Goal: Task Accomplishment & Management: Manage account settings

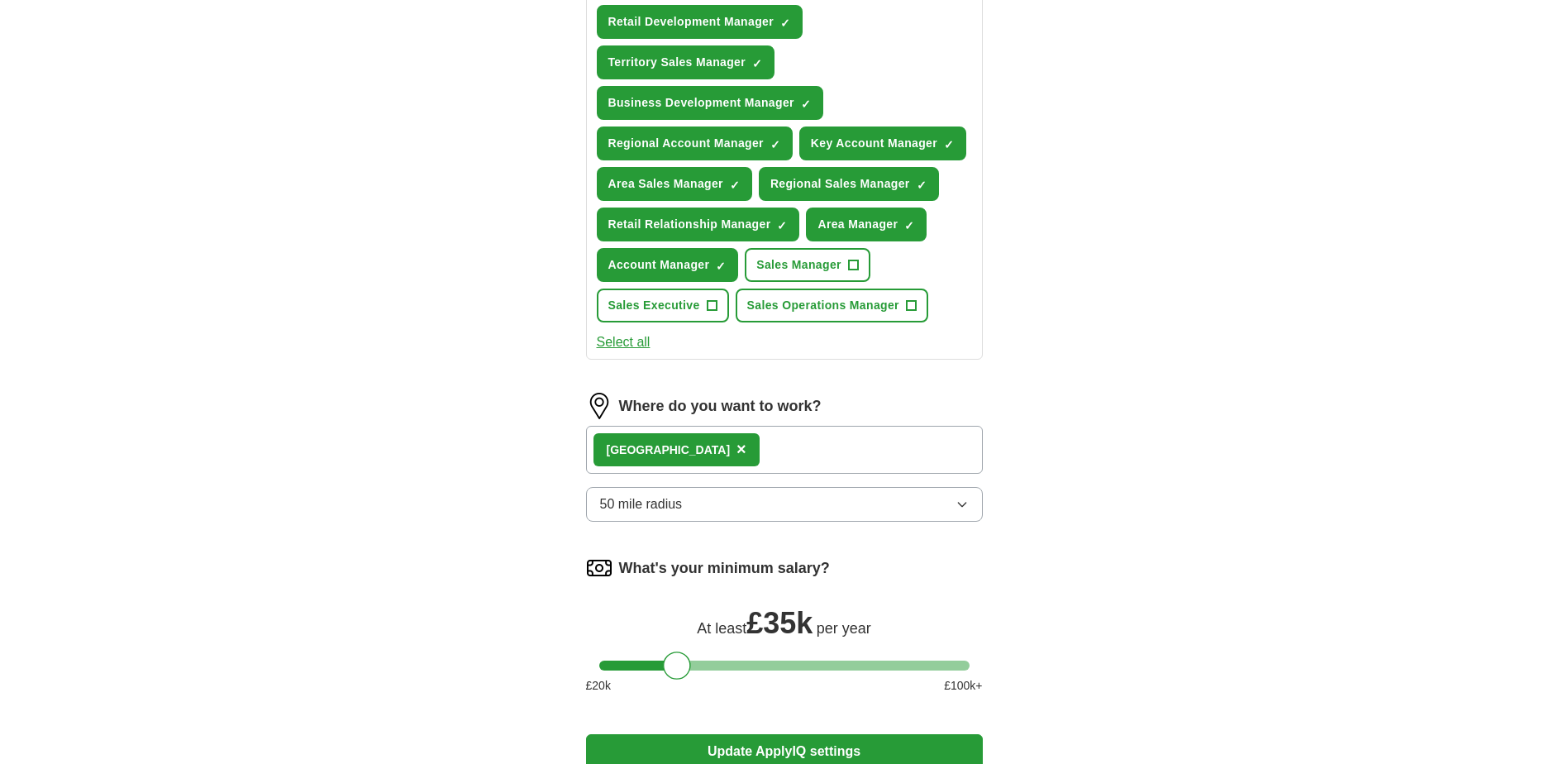
scroll to position [662, 0]
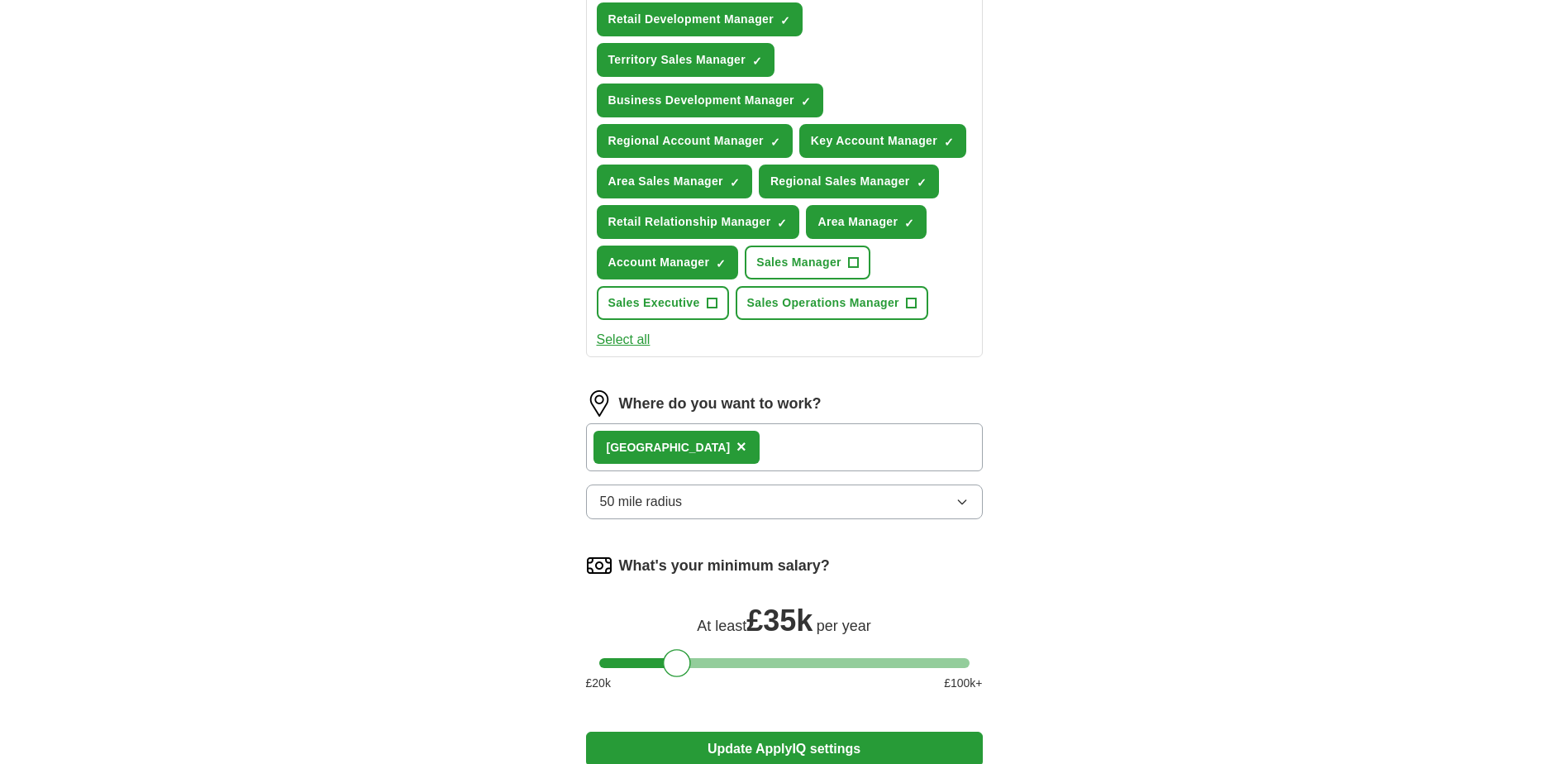
click at [737, 447] on span "×" at bounding box center [742, 447] width 10 height 18
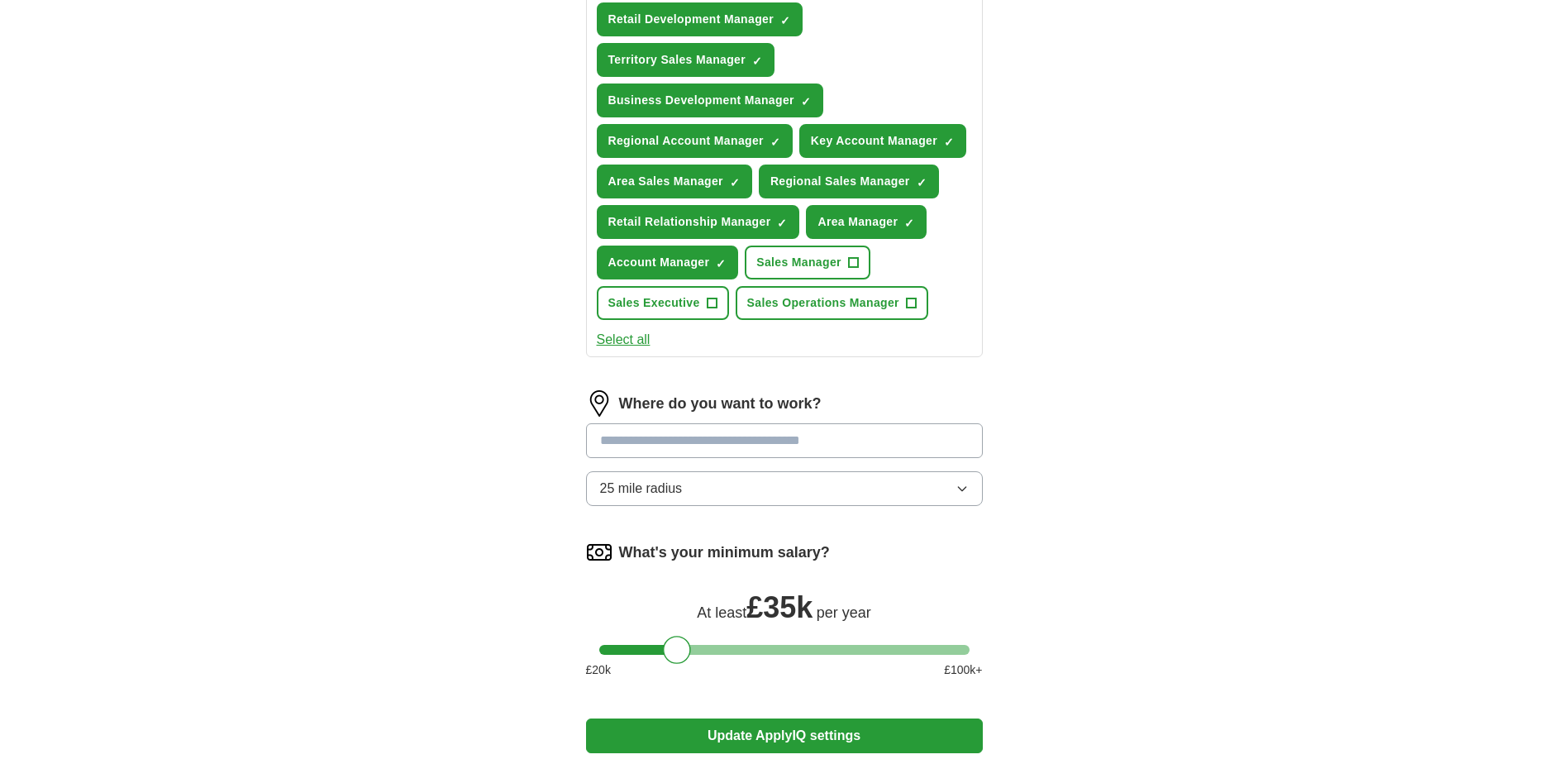
click at [621, 447] on input at bounding box center [784, 441] width 397 height 35
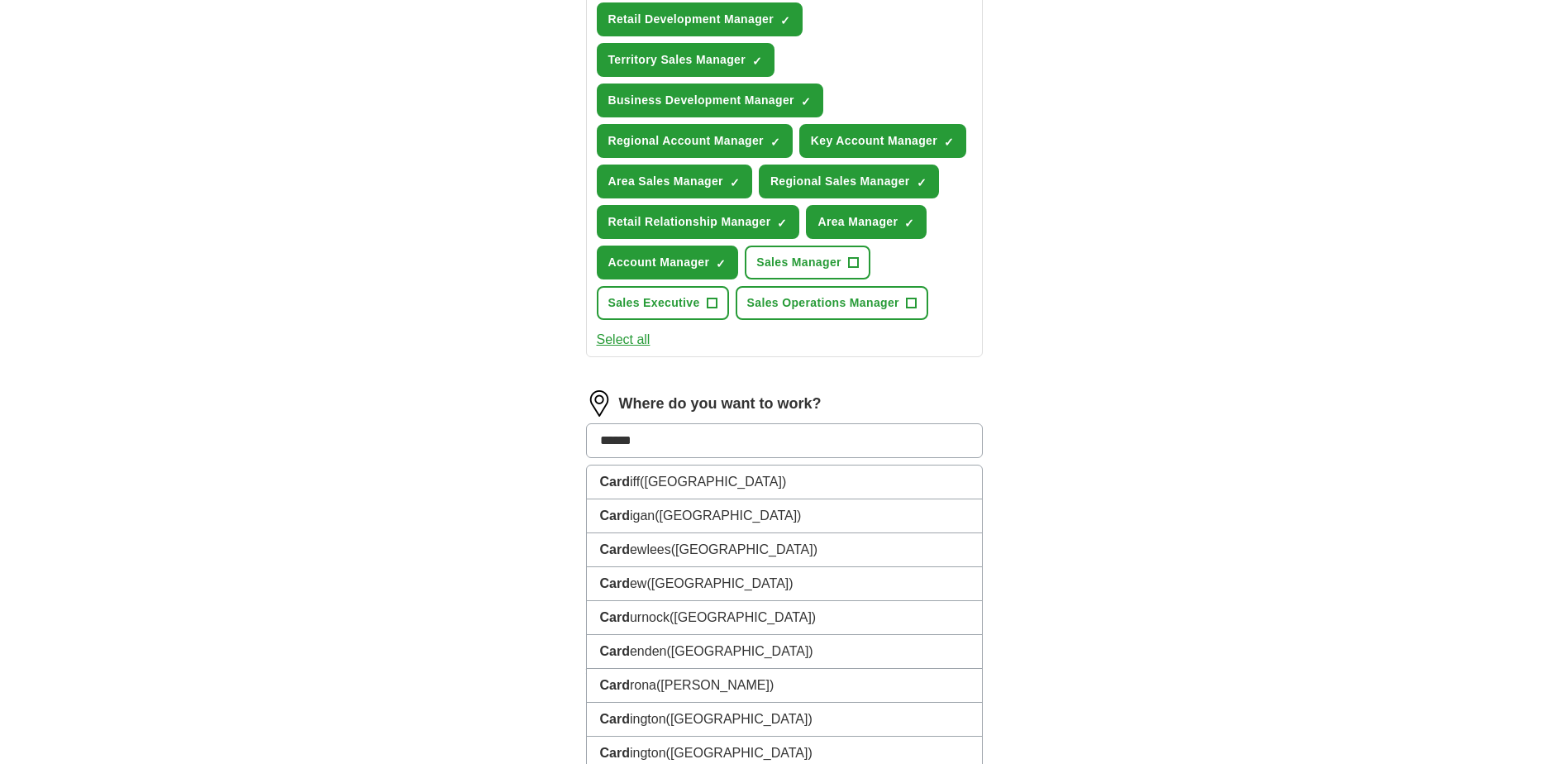
type input "*******"
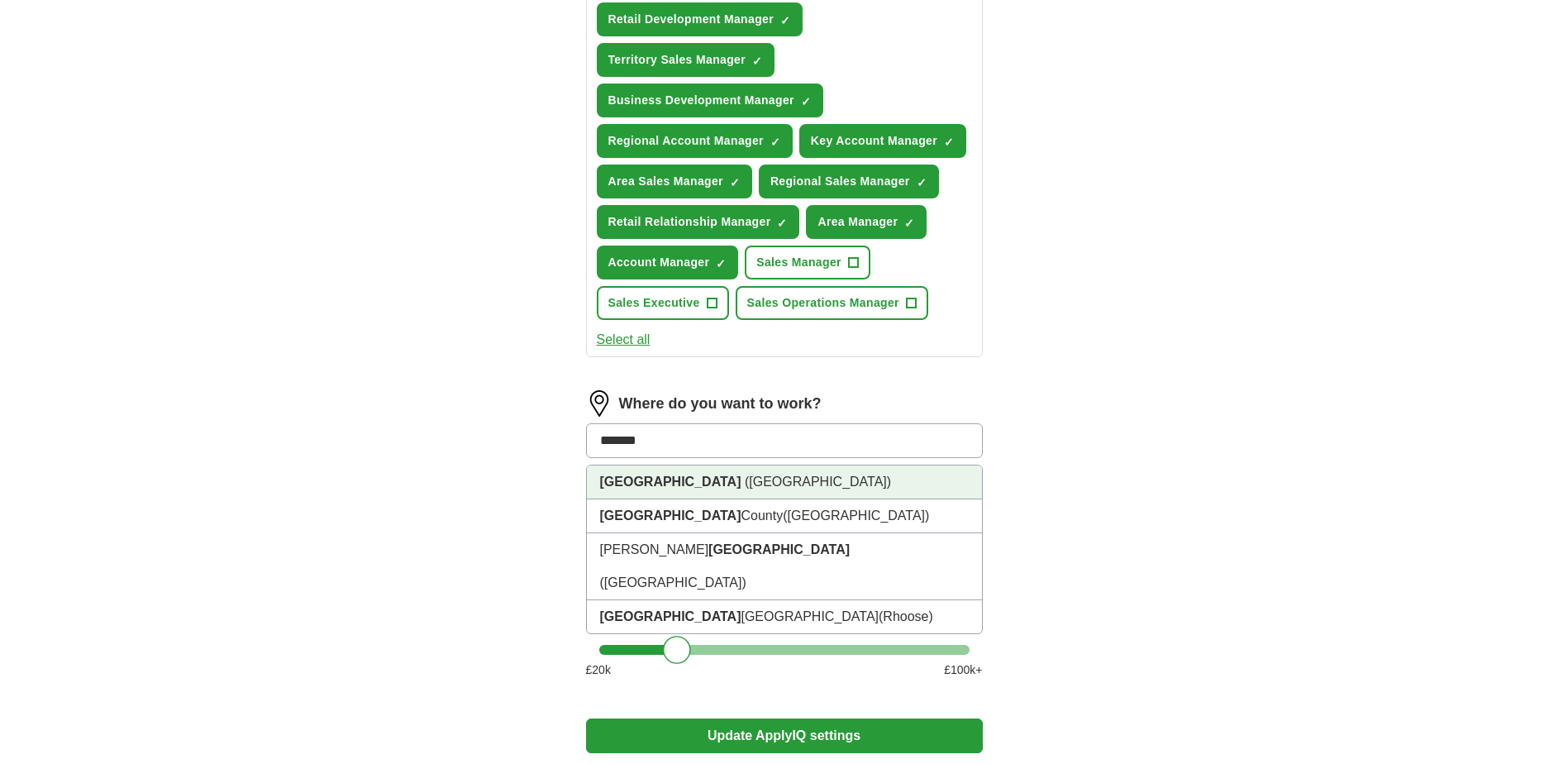
click at [647, 472] on li "[GEOGRAPHIC_DATA] ([GEOGRAPHIC_DATA])" at bounding box center [784, 482] width 395 height 34
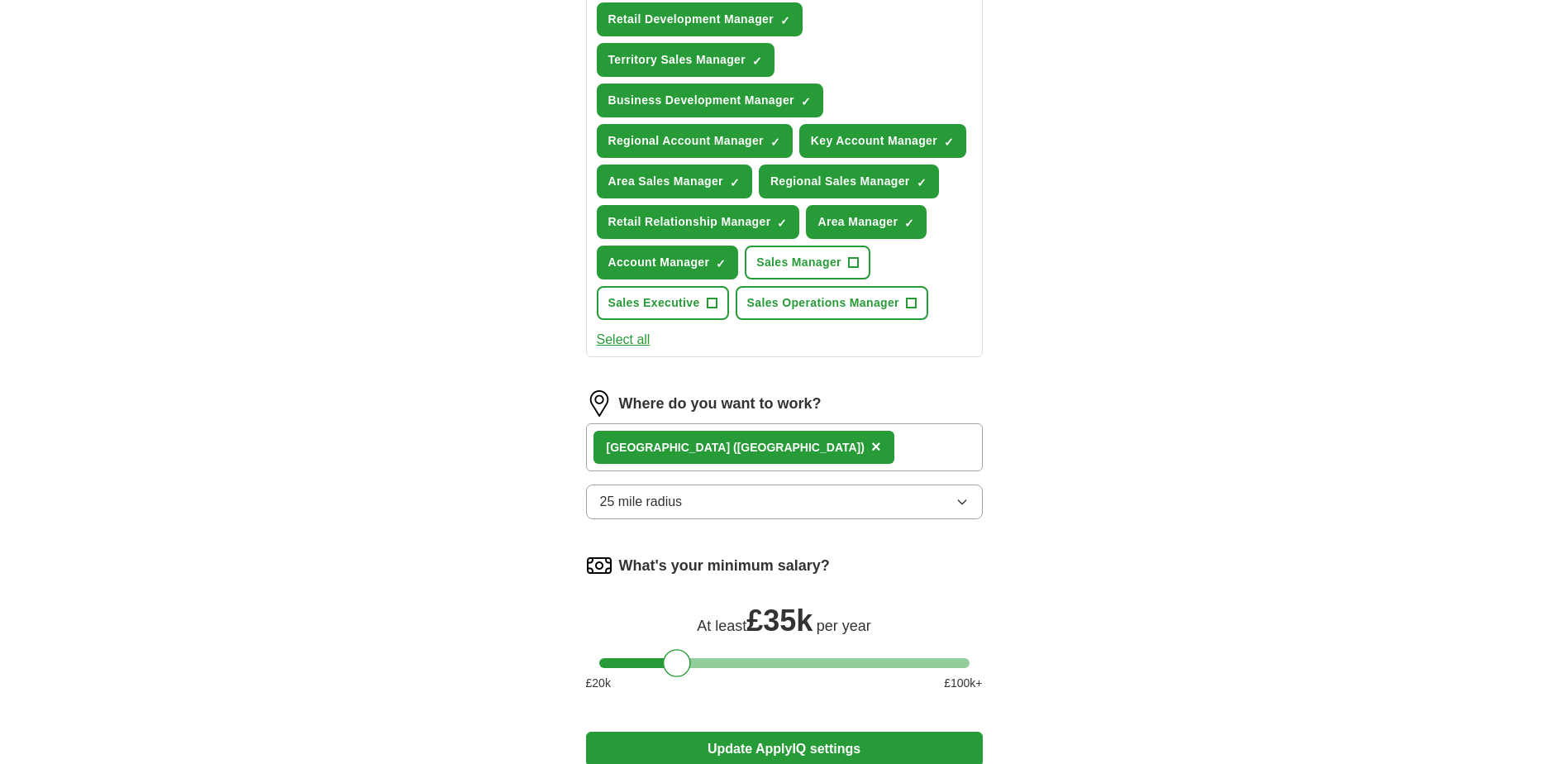
click at [647, 497] on span "25 mile radius" at bounding box center [641, 502] width 82 height 20
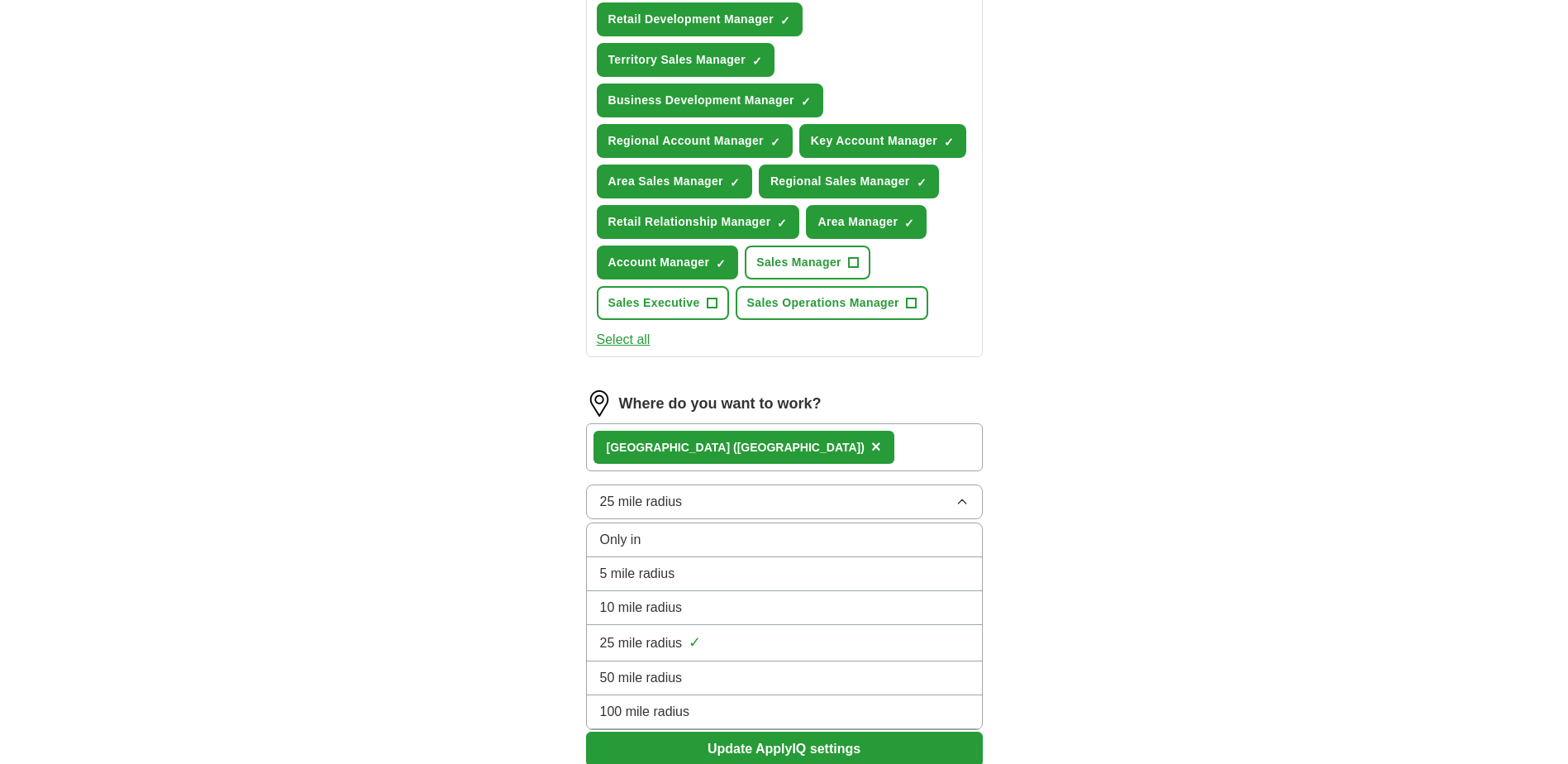
click at [642, 677] on span "50 mile radius" at bounding box center [641, 678] width 82 height 20
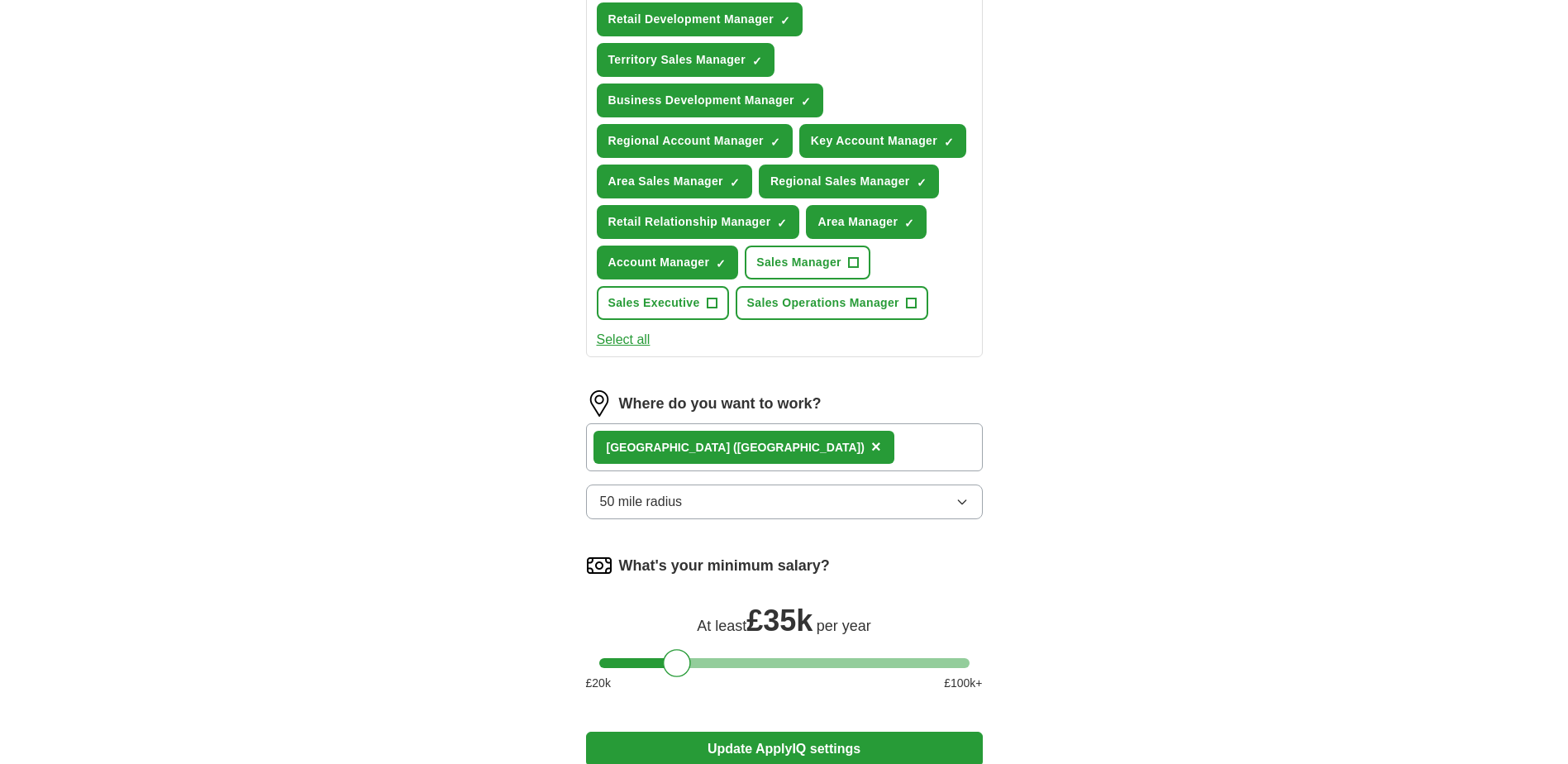
click at [871, 442] on span "×" at bounding box center [876, 447] width 10 height 18
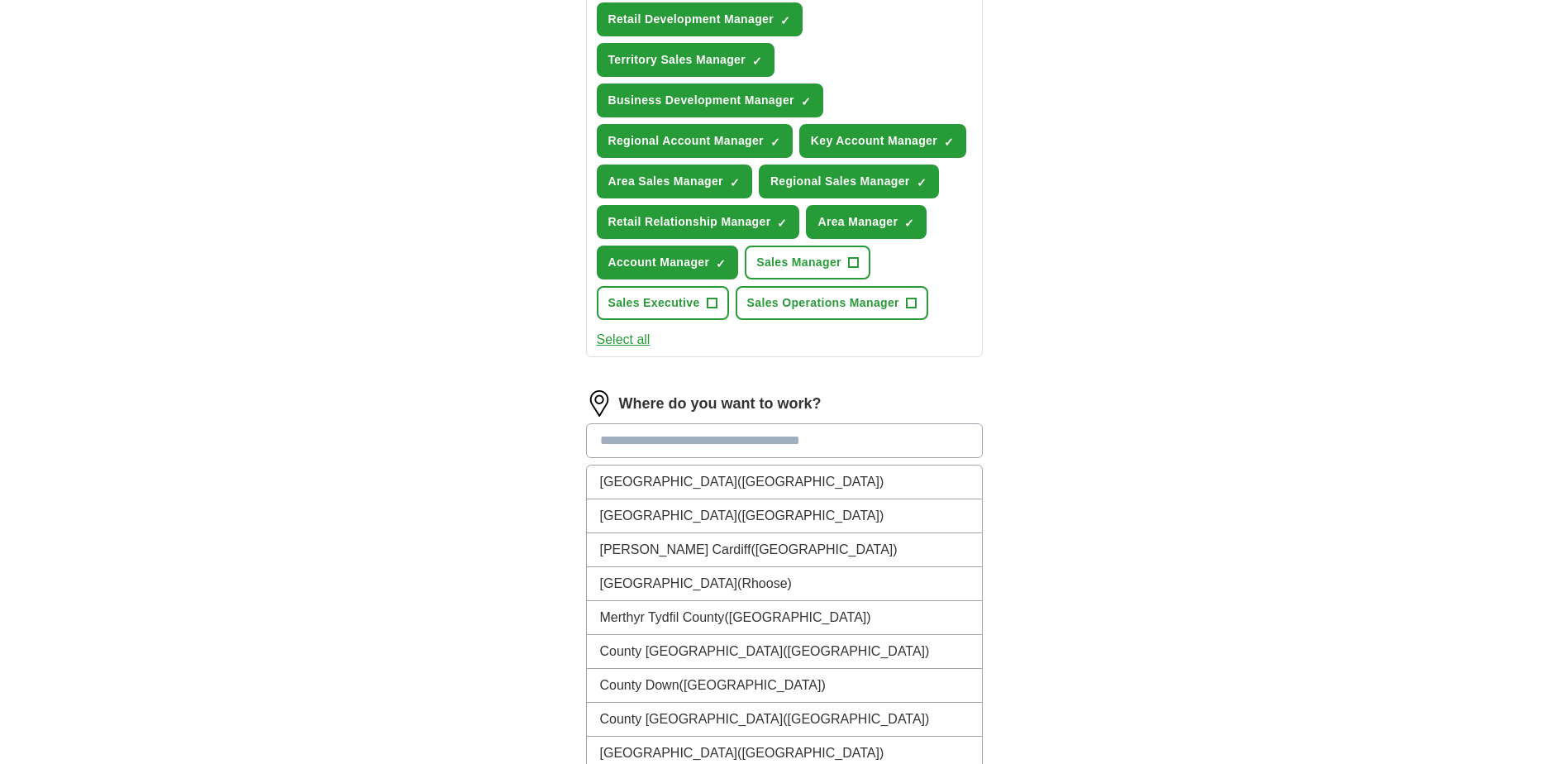
click at [646, 441] on input at bounding box center [784, 441] width 397 height 35
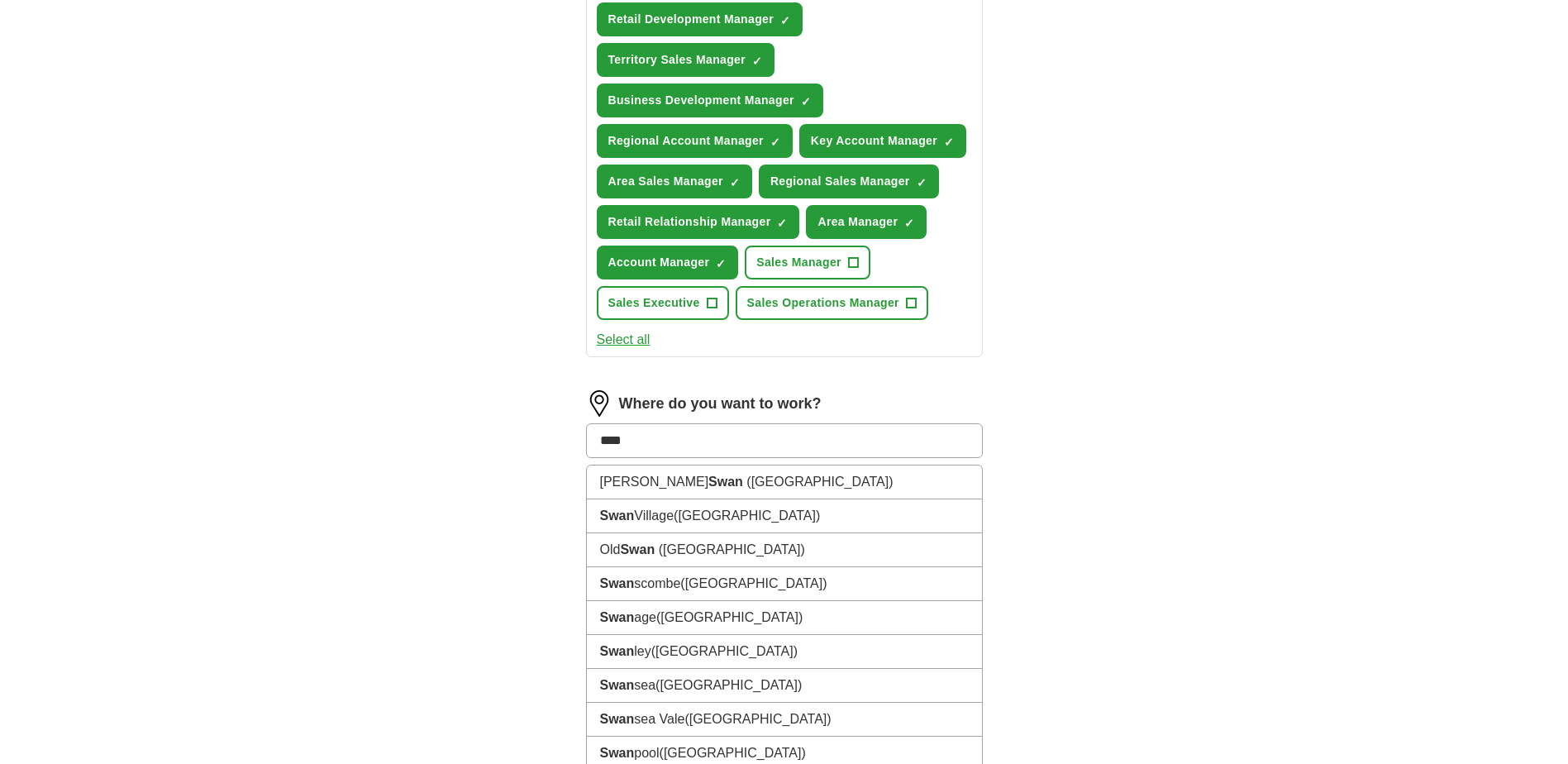
drag, startPoint x: 661, startPoint y: 433, endPoint x: 536, endPoint y: 460, distance: 127.9
click at [536, 460] on div "Let ApplyIQ do the hard work of searching and applying for jobs. Just tell us w…" at bounding box center [784, 156] width 529 height 1349
type input "*******"
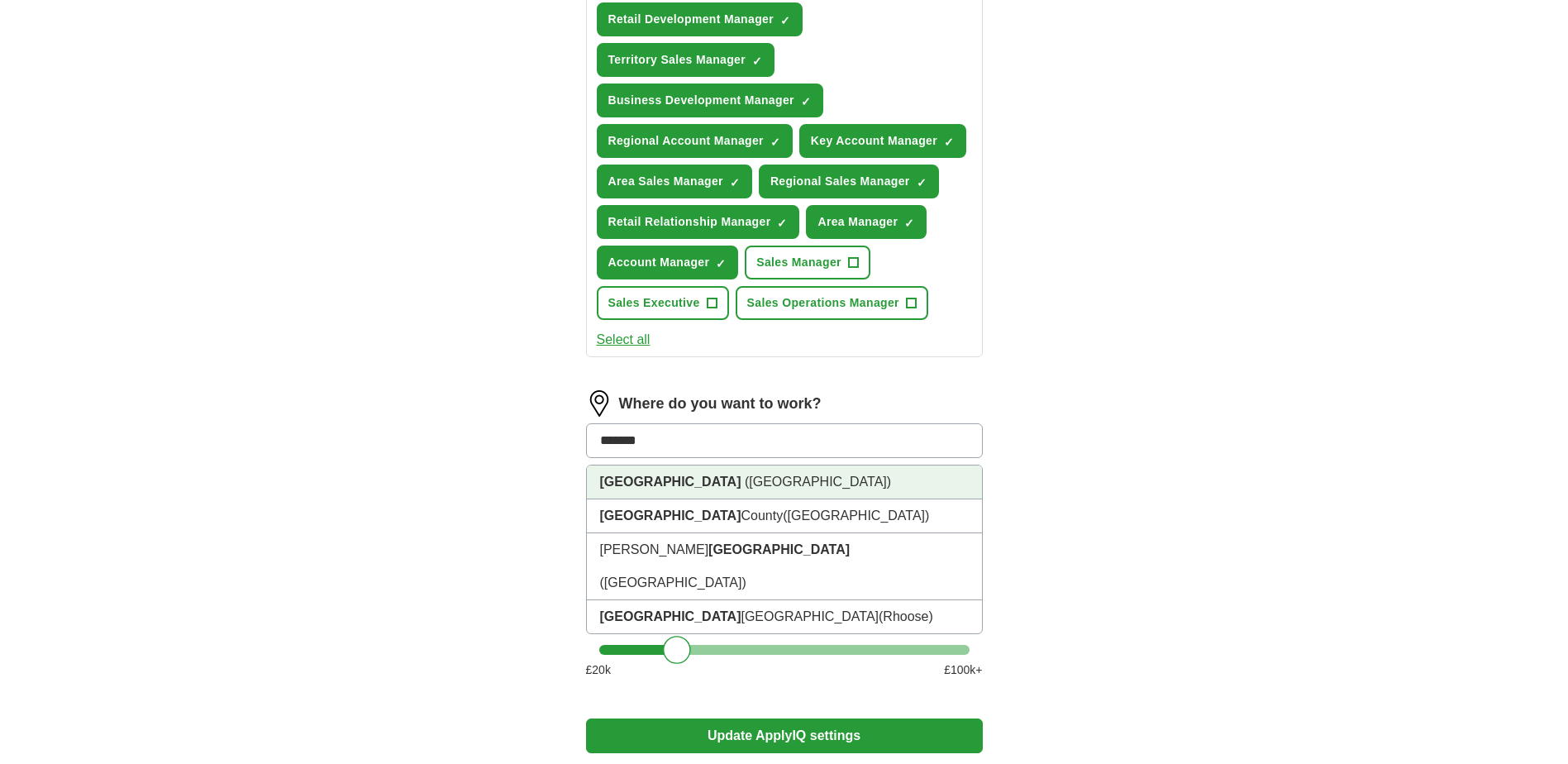
click at [622, 472] on li "[GEOGRAPHIC_DATA] ([GEOGRAPHIC_DATA])" at bounding box center [784, 482] width 395 height 34
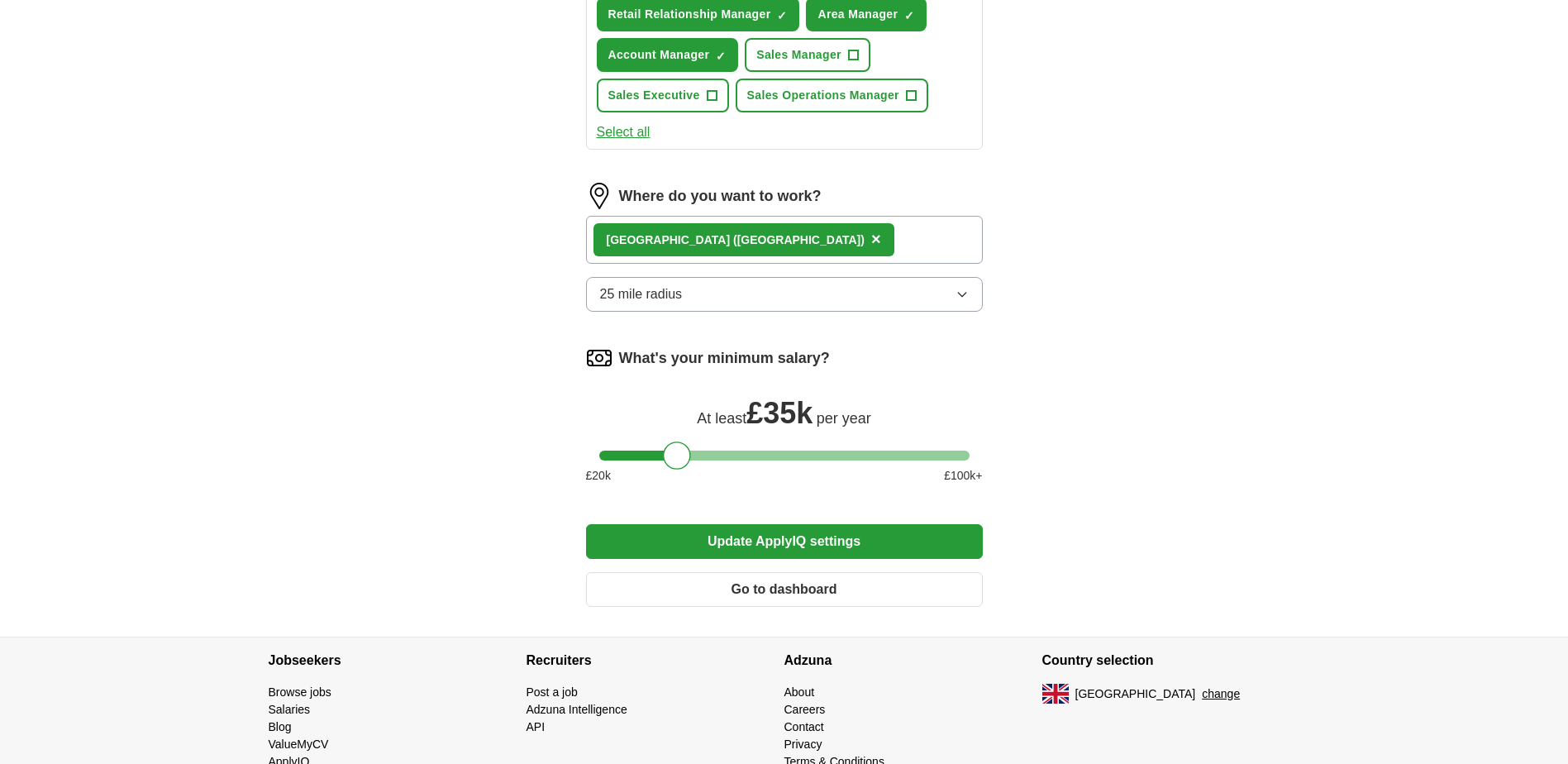
scroll to position [909, 0]
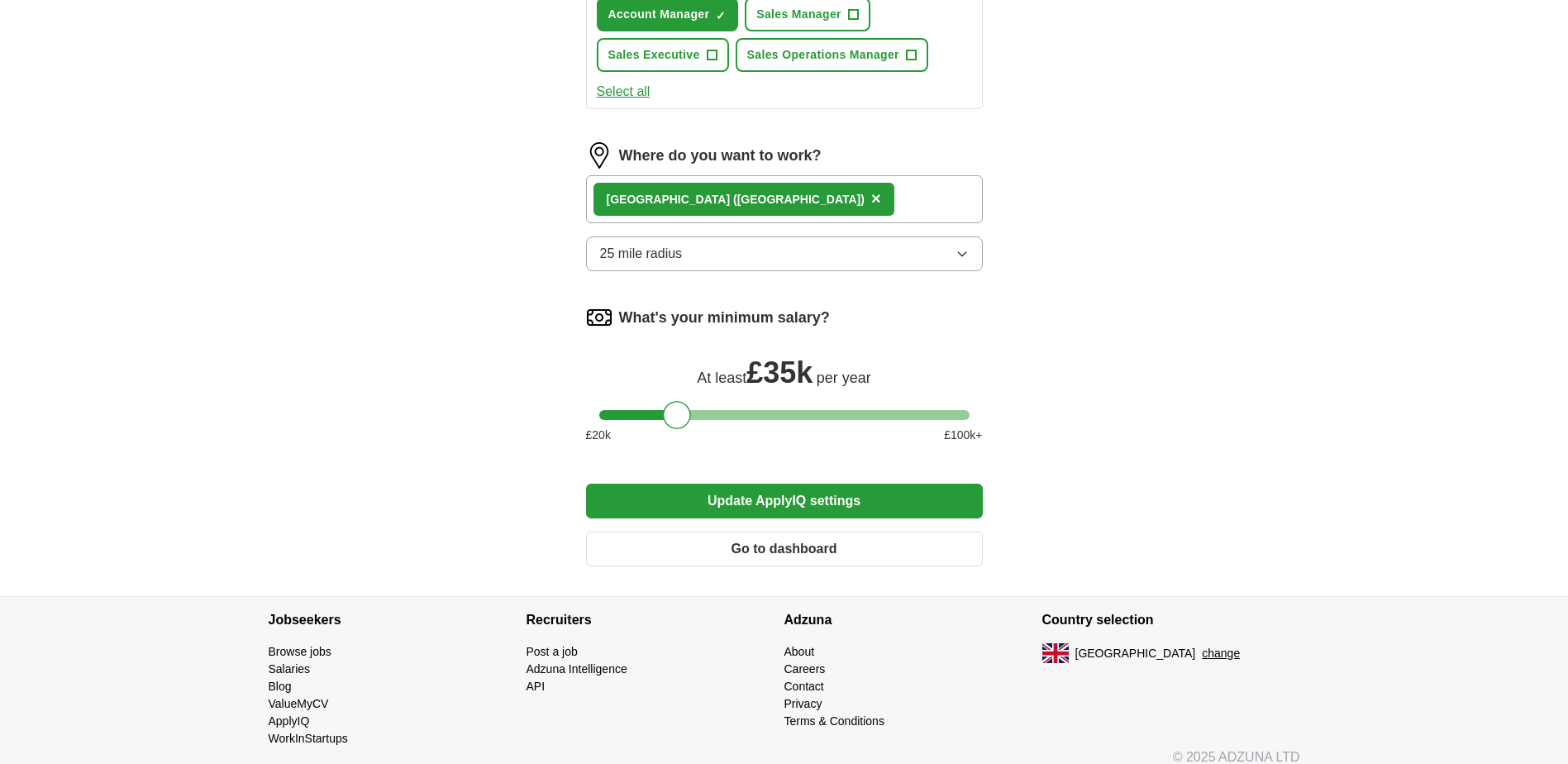
click at [793, 493] on button "Update ApplyIQ settings" at bounding box center [784, 501] width 397 height 35
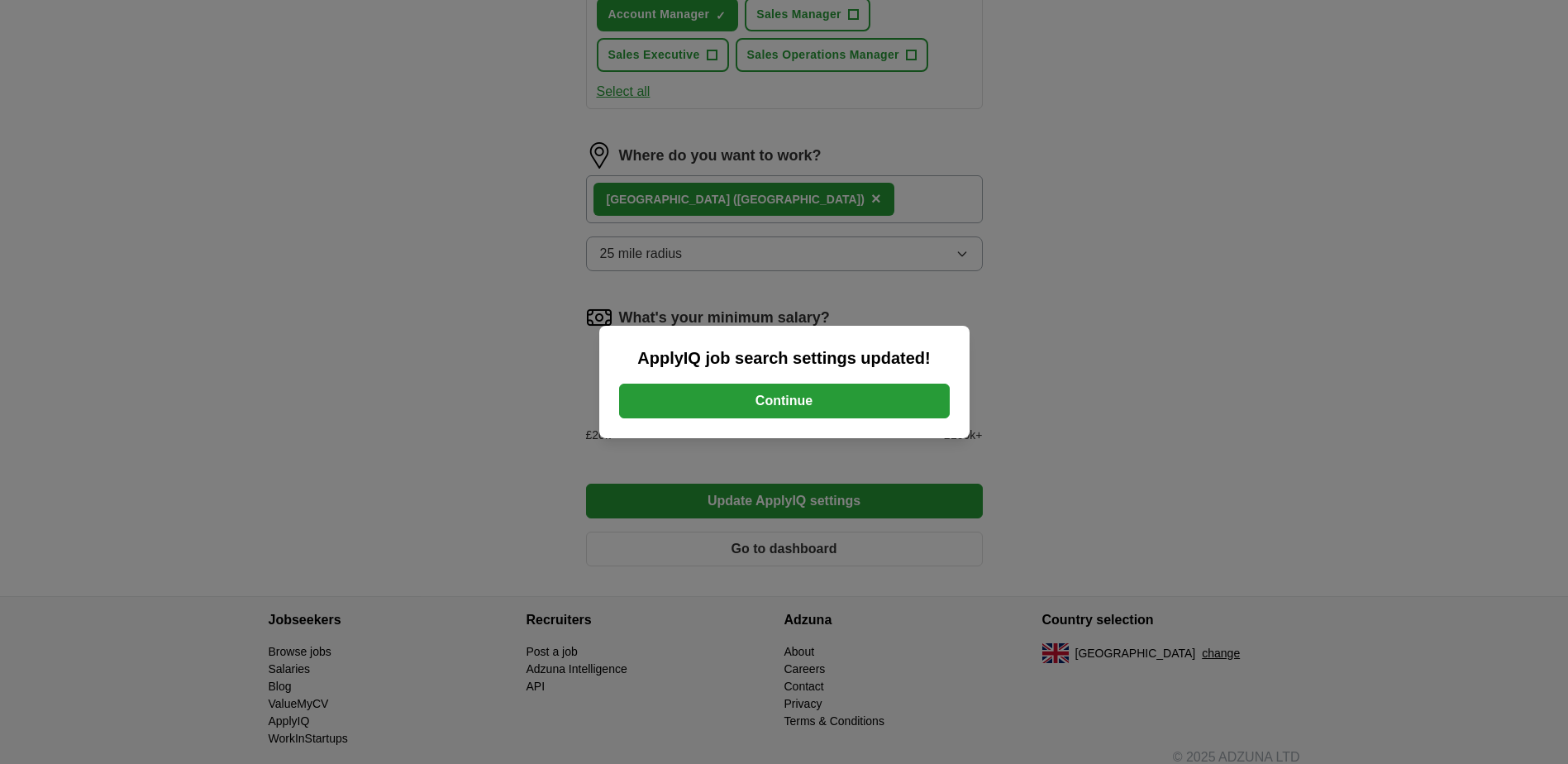
click at [763, 398] on button "Continue" at bounding box center [784, 401] width 331 height 35
